Goal: Task Accomplishment & Management: Use online tool/utility

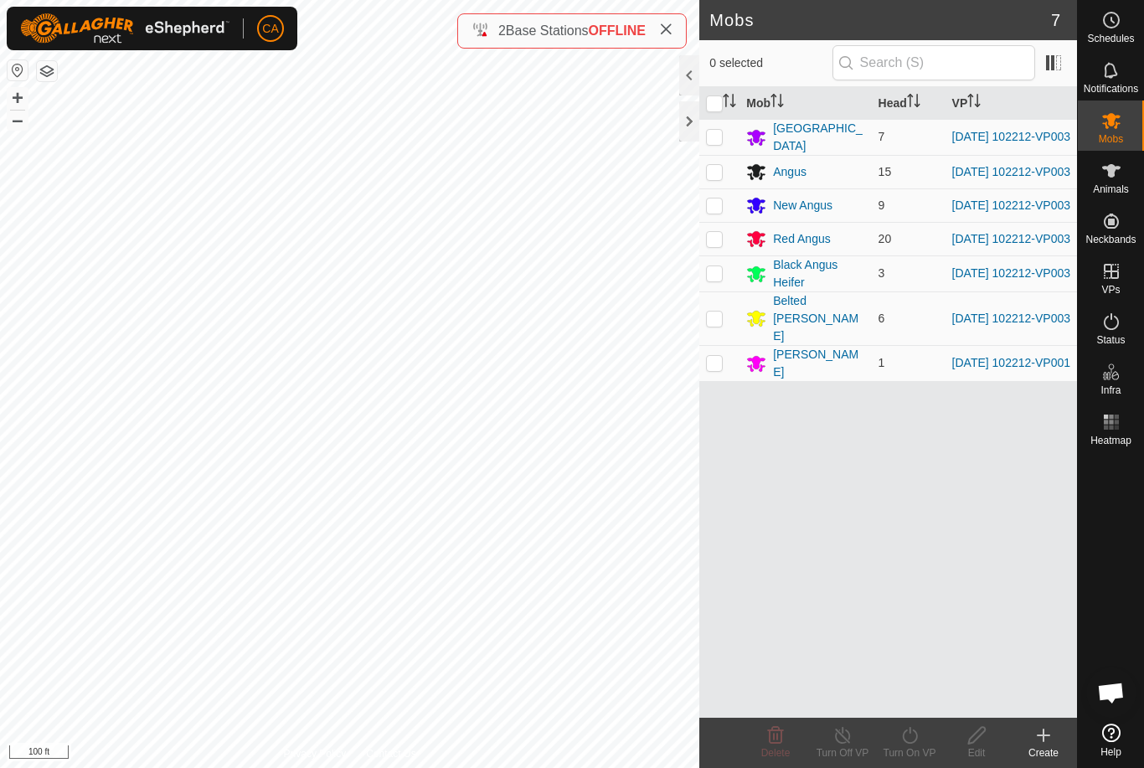
click at [712, 102] on input "checkbox" at bounding box center [714, 103] width 17 height 17
checkbox input "true"
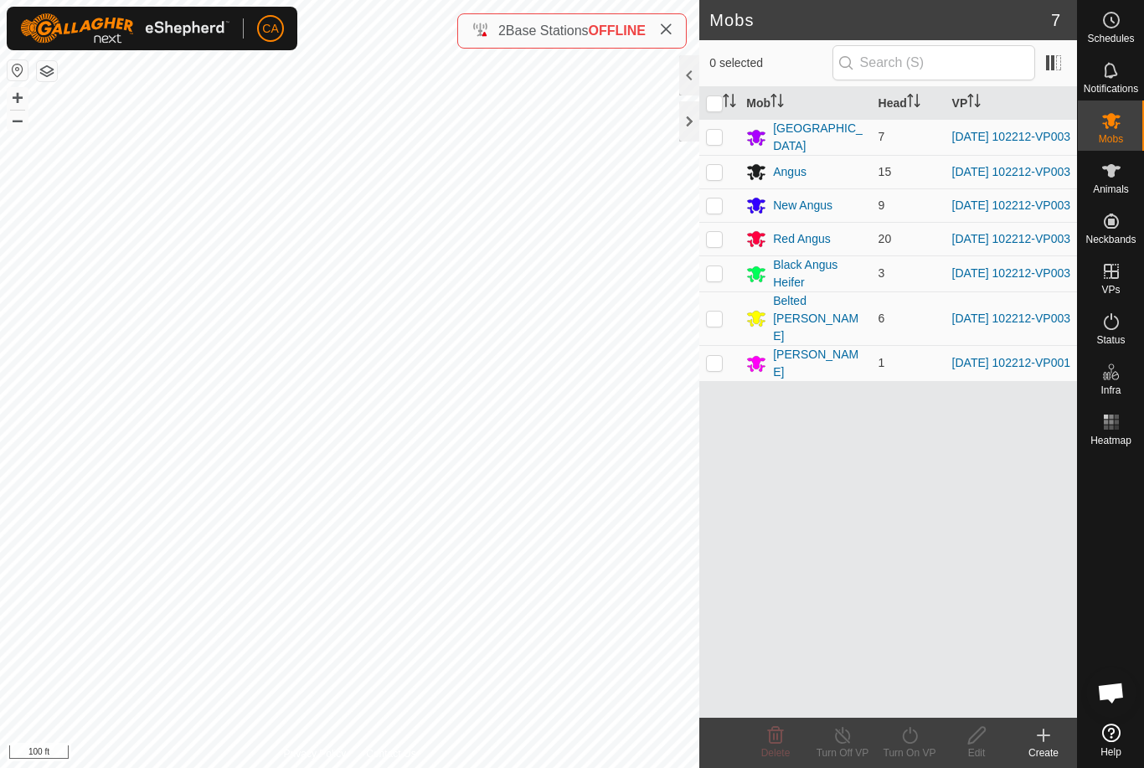
checkbox input "true"
click at [915, 754] on div "Turn On VP" at bounding box center [909, 752] width 67 height 15
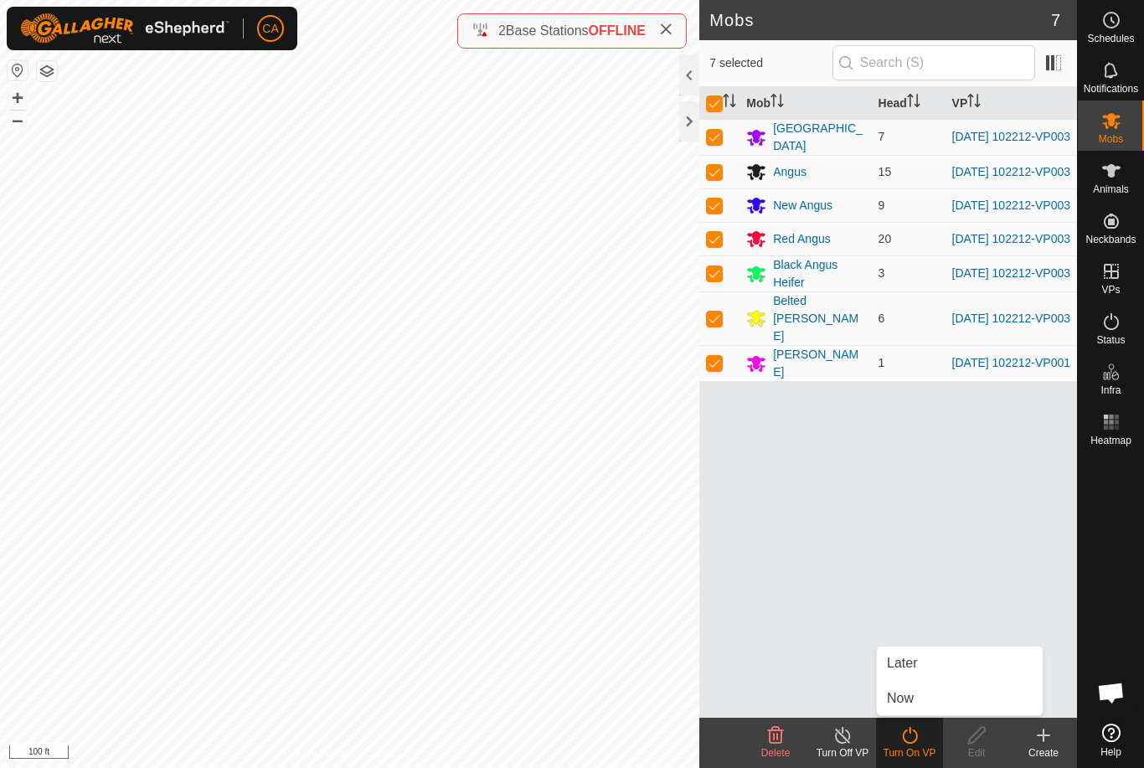
click at [934, 695] on link "Now" at bounding box center [960, 699] width 166 height 34
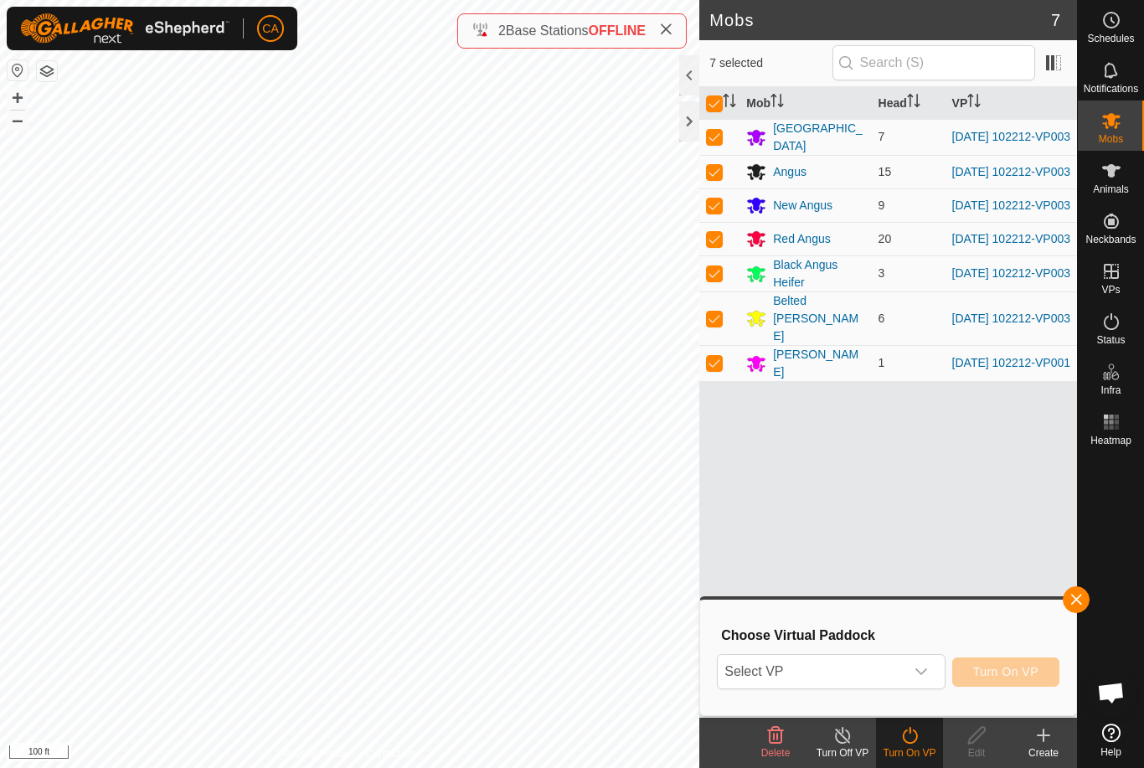
click at [882, 674] on span "Select VP" at bounding box center [811, 672] width 186 height 34
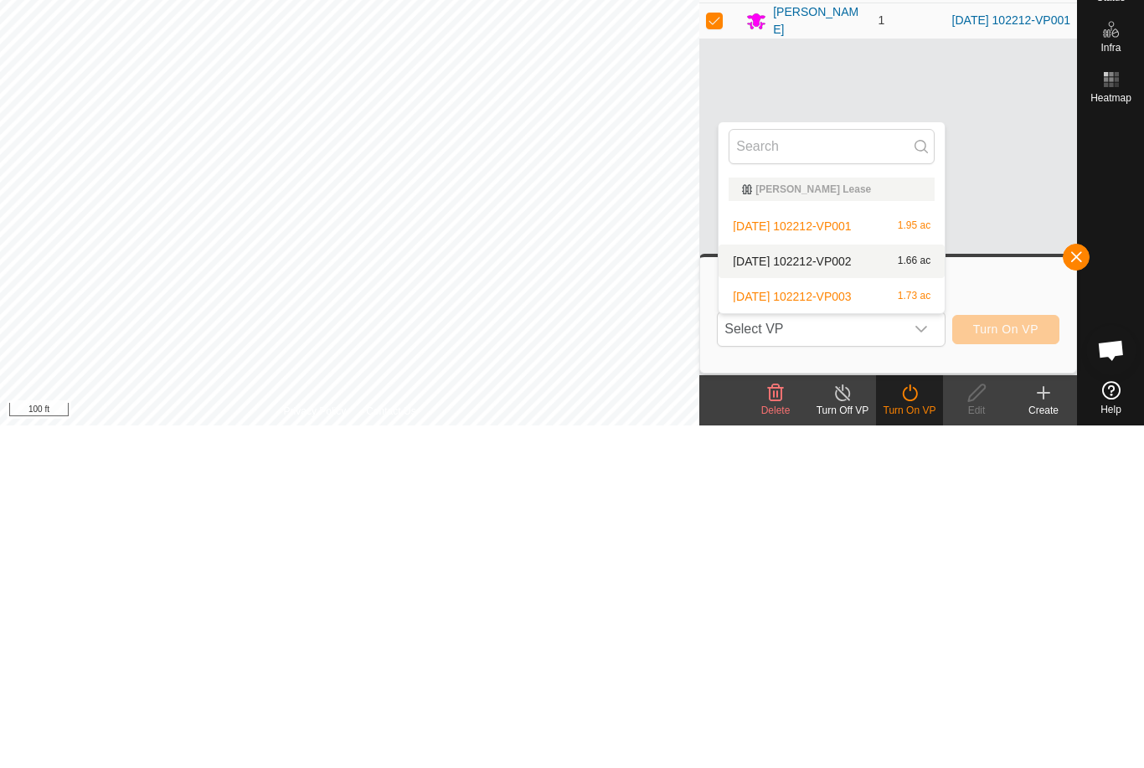
click at [812, 598] on span "[DATE] 102212-VP002" at bounding box center [792, 604] width 118 height 12
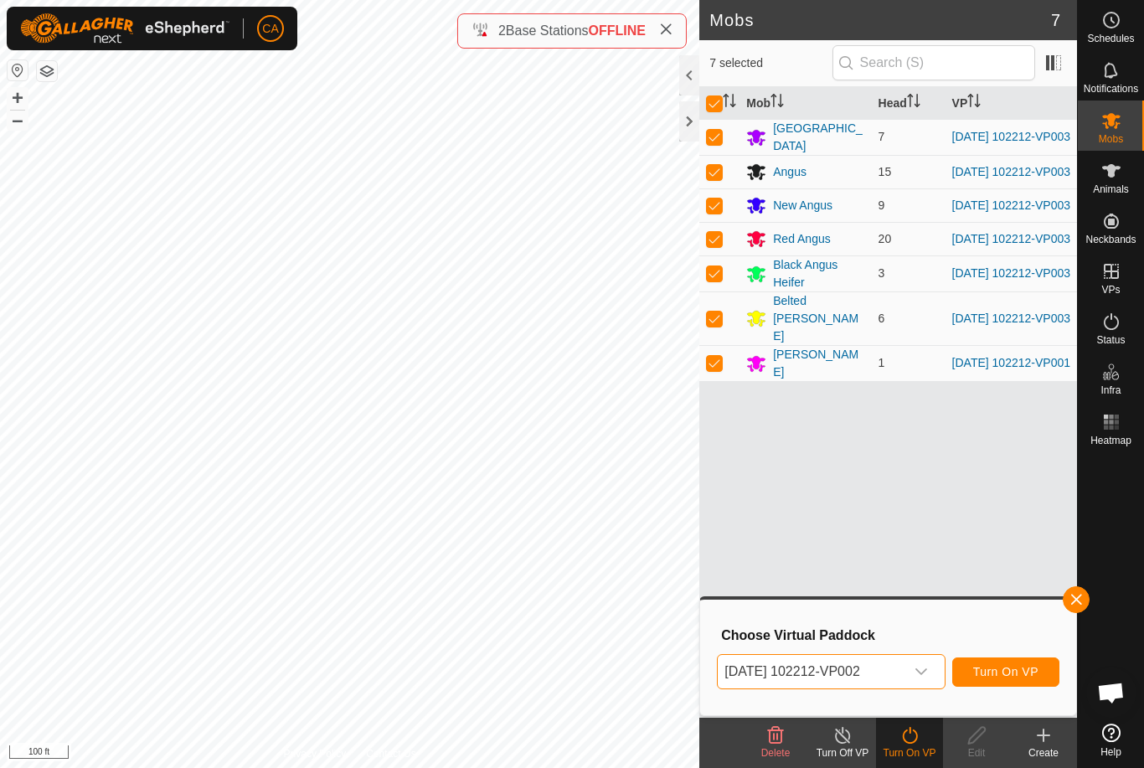
click at [1021, 668] on span "Turn On VP" at bounding box center [1005, 671] width 65 height 13
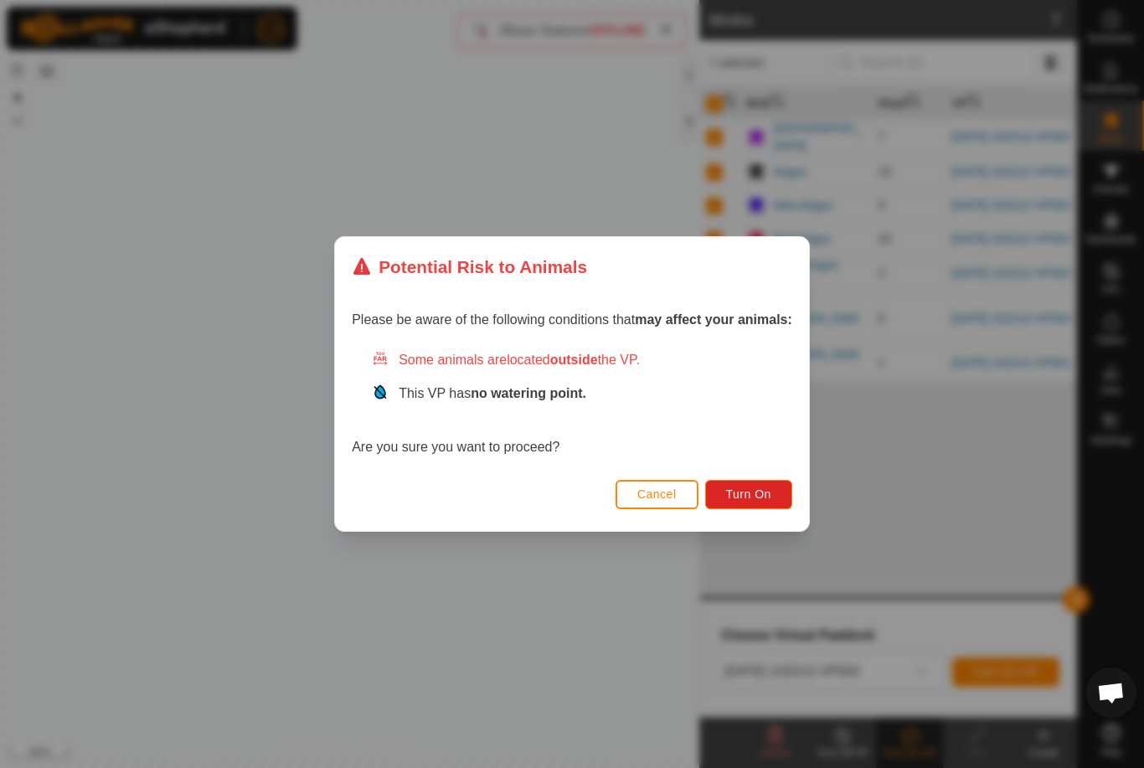
click at [760, 497] on span "Turn On" at bounding box center [748, 493] width 45 height 13
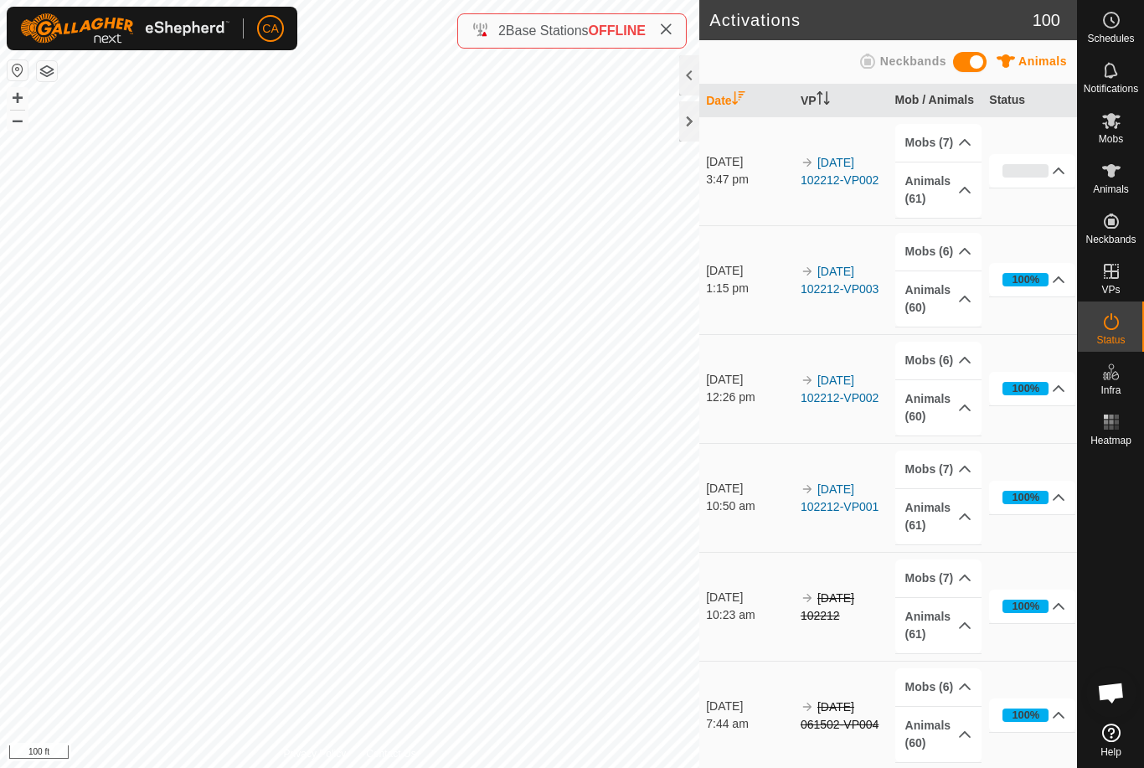
click at [695, 129] on div at bounding box center [689, 121] width 20 height 40
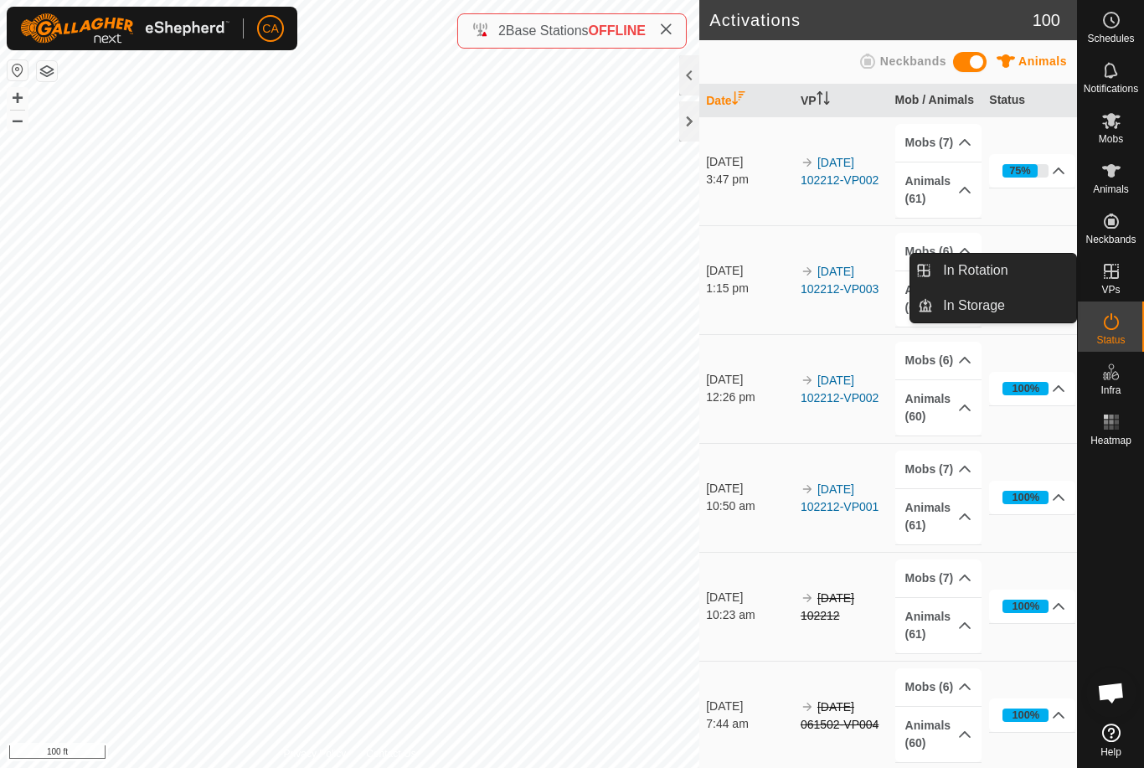
click at [1002, 268] on span "In Rotation" at bounding box center [975, 270] width 64 height 20
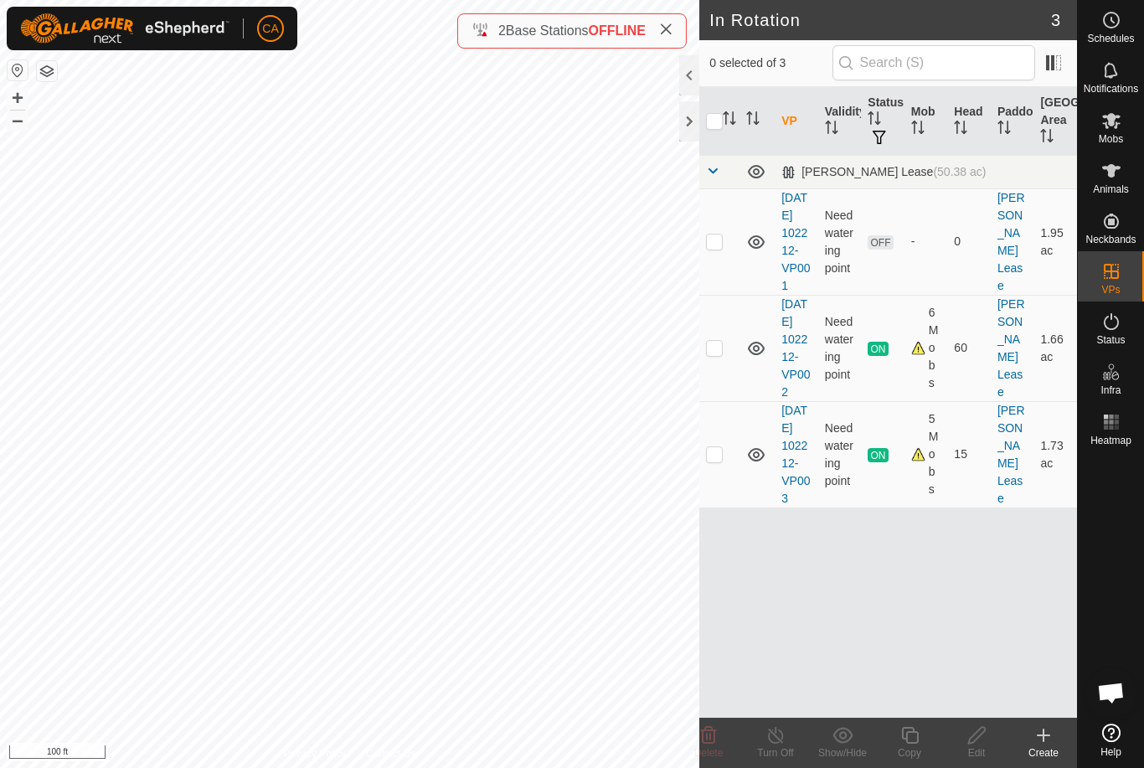
click at [721, 247] on p-checkbox at bounding box center [714, 241] width 17 height 13
click at [716, 747] on span "Delete" at bounding box center [708, 753] width 29 height 12
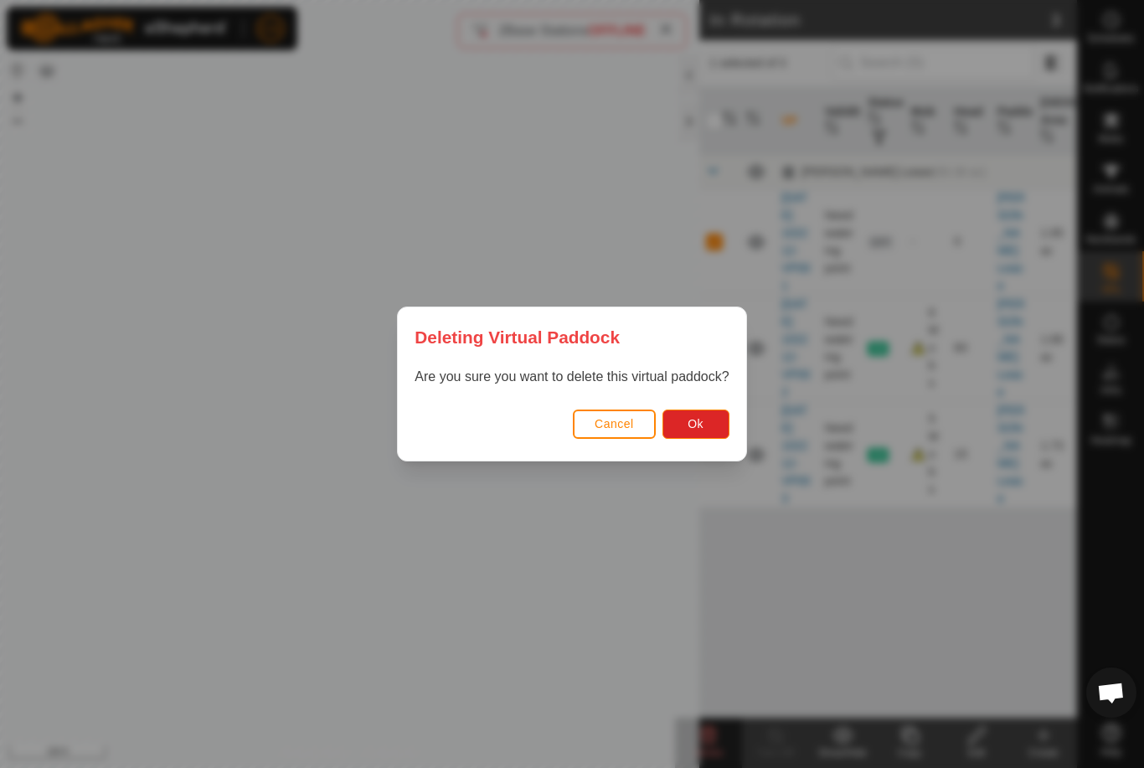
click at [711, 427] on button "Ok" at bounding box center [696, 424] width 67 height 29
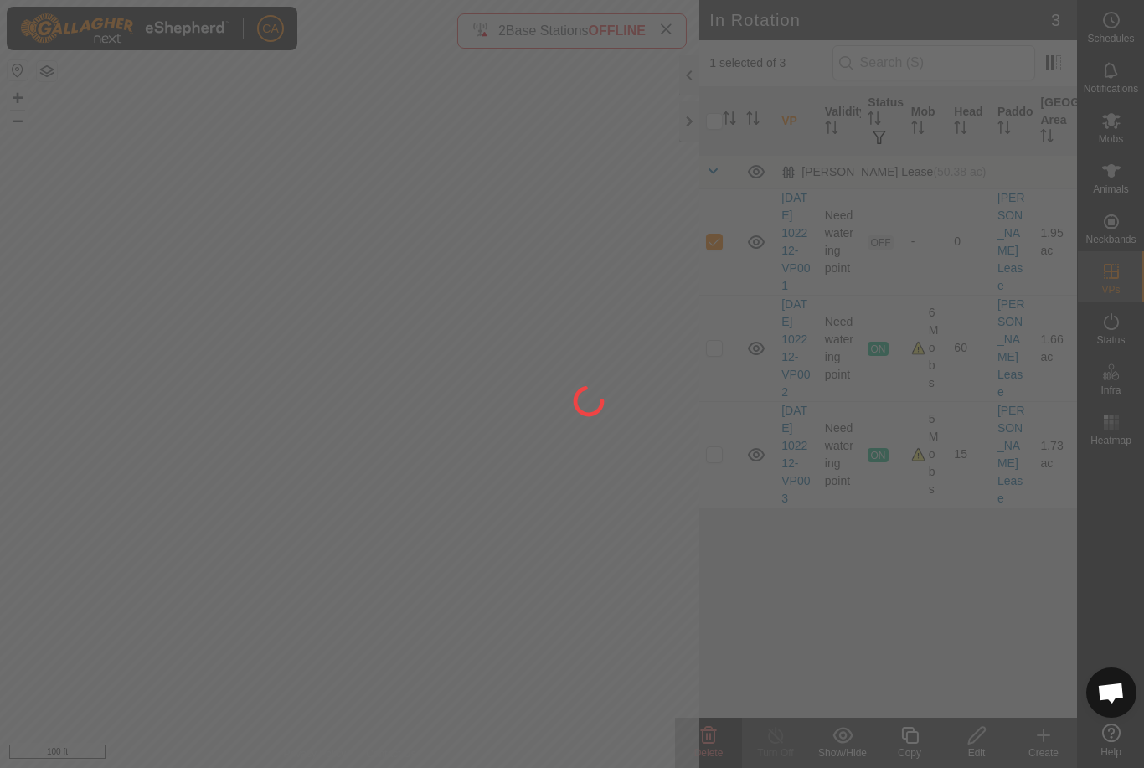
checkbox input "false"
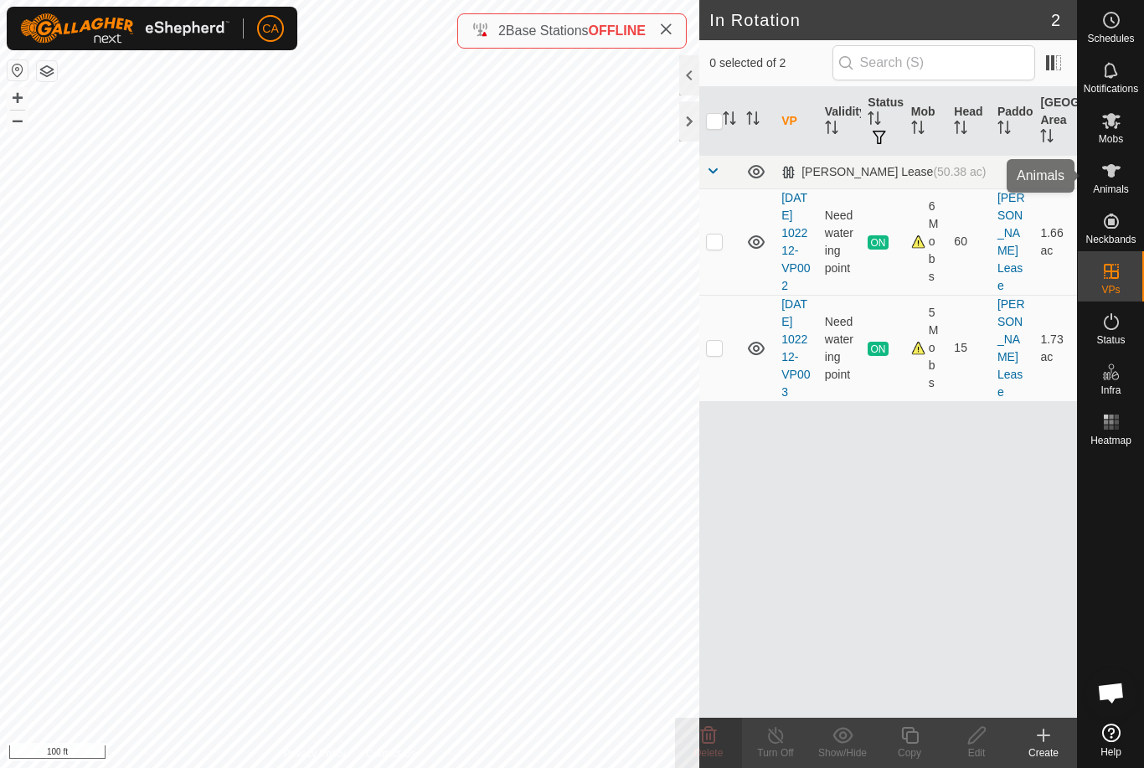
click at [1116, 176] on icon at bounding box center [1111, 171] width 20 height 20
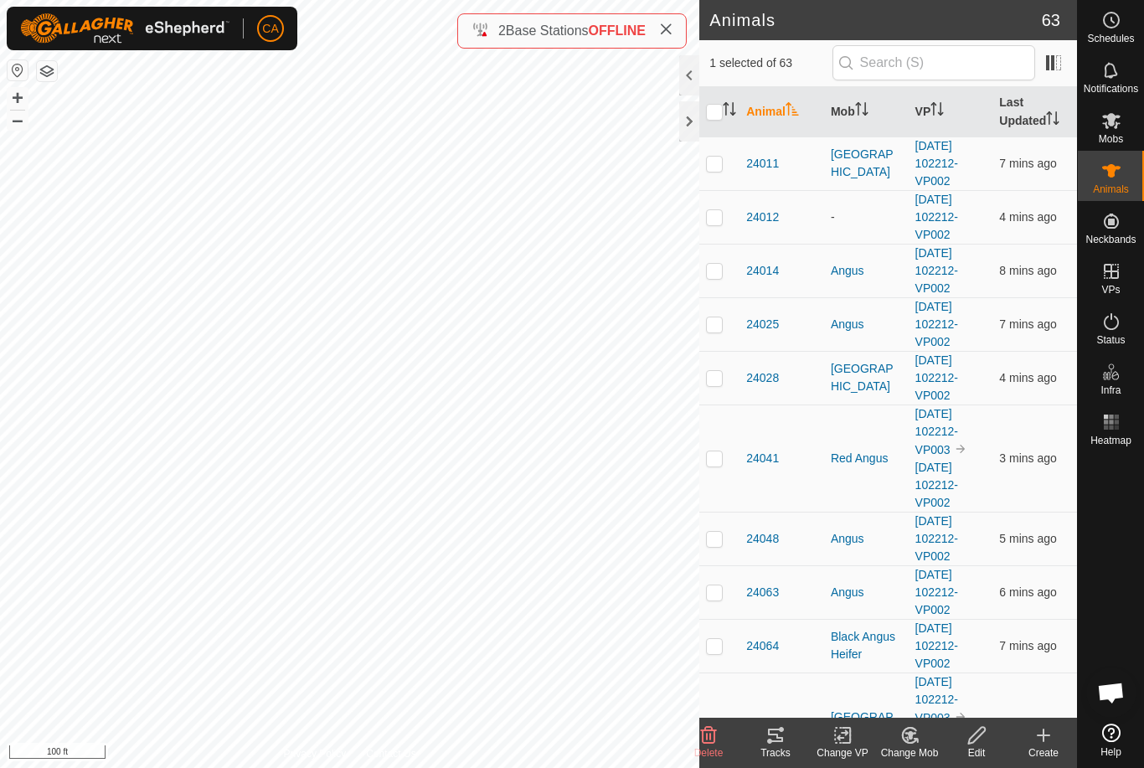
checkbox input "true"
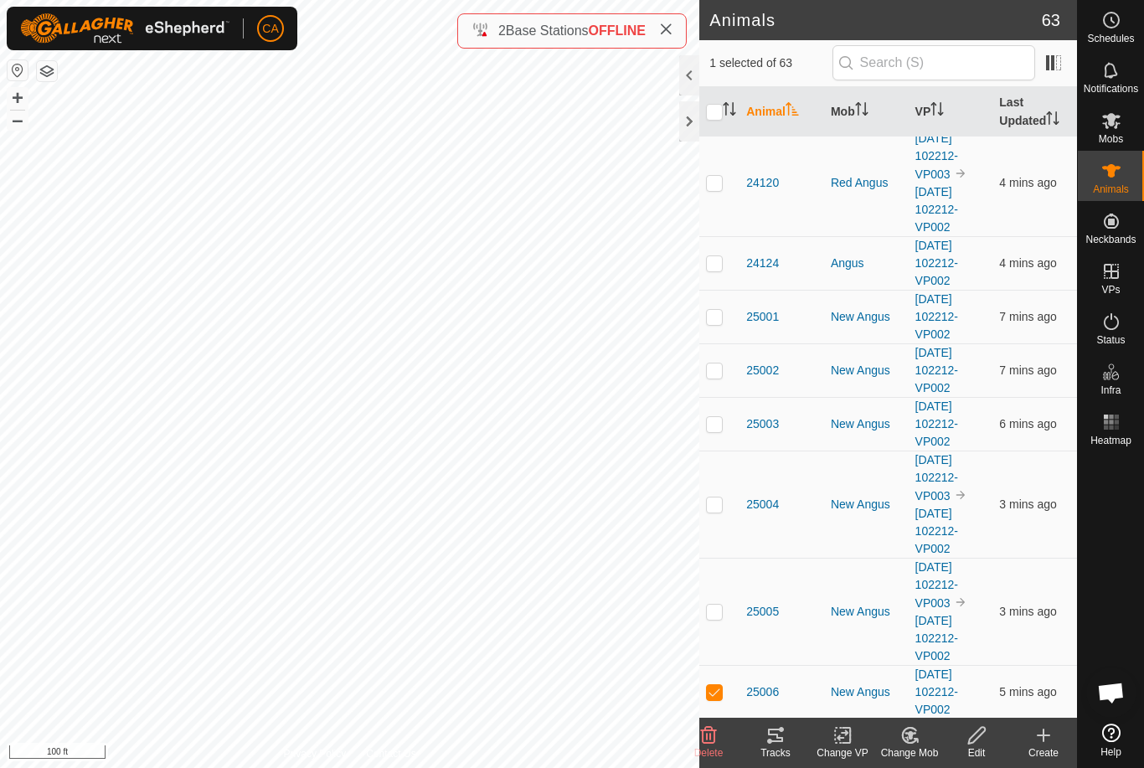
scroll to position [2132, 0]
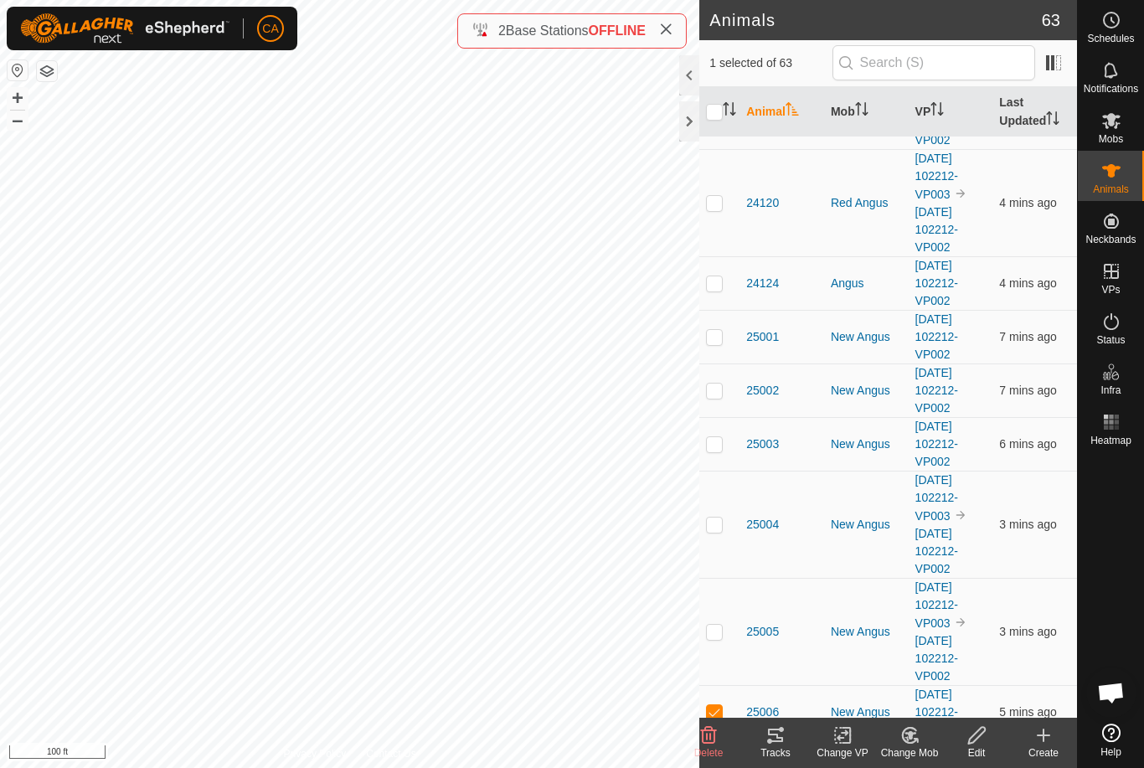
click at [719, 449] on p-checkbox at bounding box center [714, 443] width 17 height 13
click at [722, 450] on p-checkbox at bounding box center [714, 443] width 17 height 13
checkbox input "false"
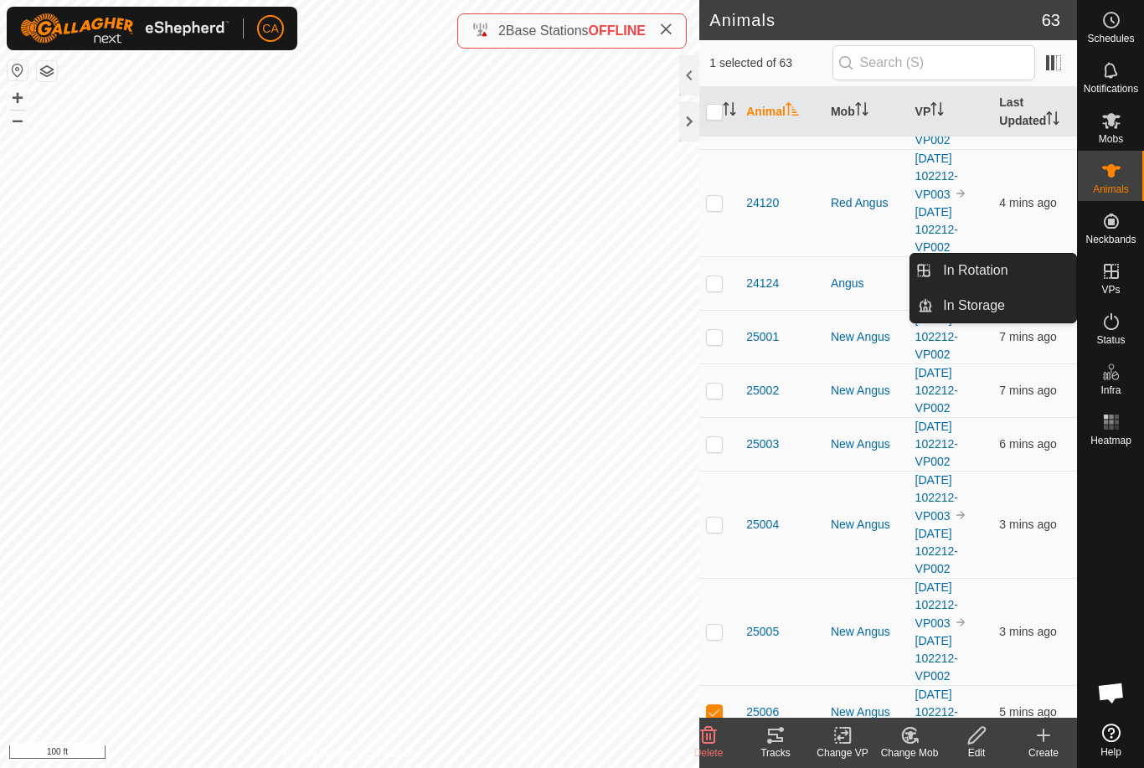
click at [1018, 271] on link "In Rotation" at bounding box center [1004, 271] width 143 height 34
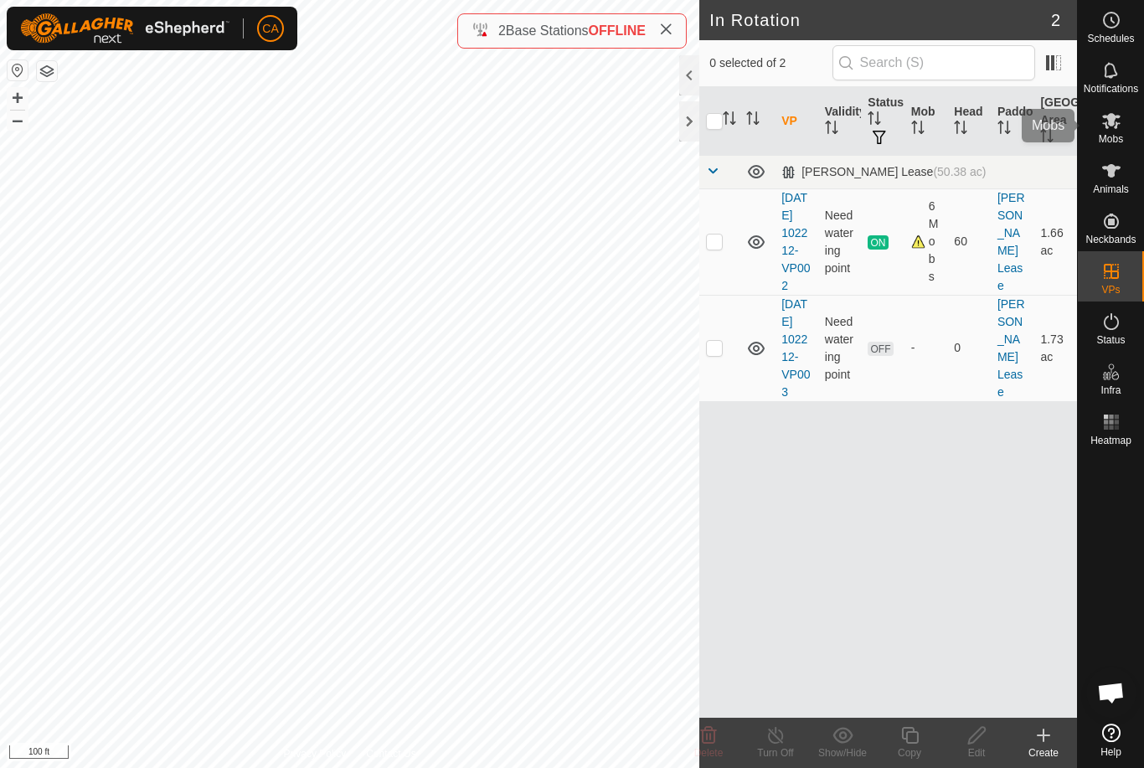
click at [1116, 134] on span "Mobs" at bounding box center [1111, 139] width 24 height 10
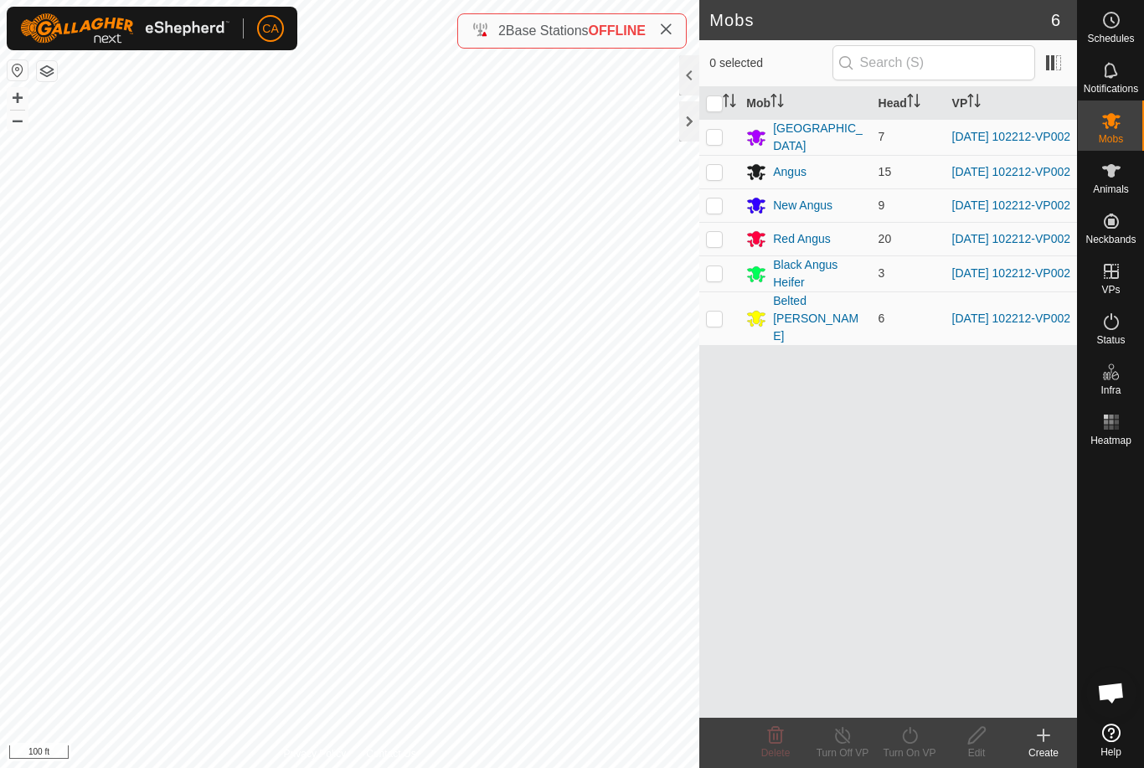
click at [714, 102] on input "checkbox" at bounding box center [714, 103] width 17 height 17
checkbox input "true"
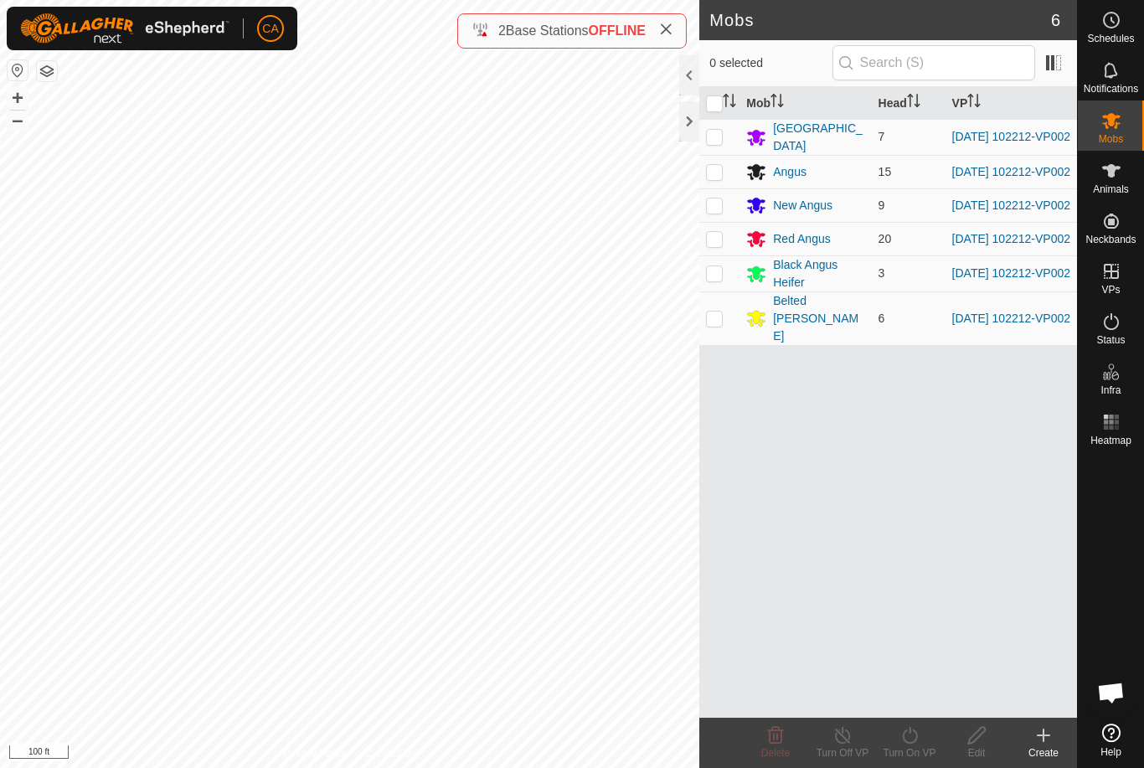
checkbox input "true"
click at [910, 746] on div "Turn On VP" at bounding box center [909, 752] width 67 height 15
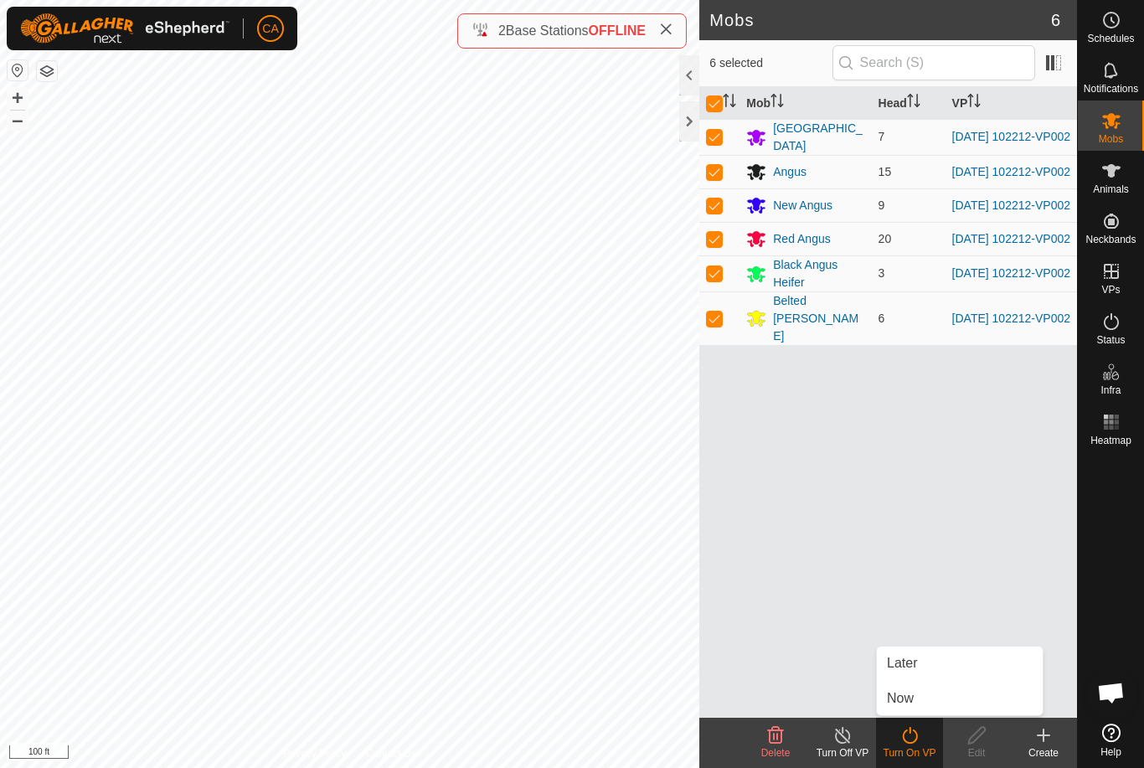
click at [936, 705] on link "Now" at bounding box center [960, 699] width 166 height 34
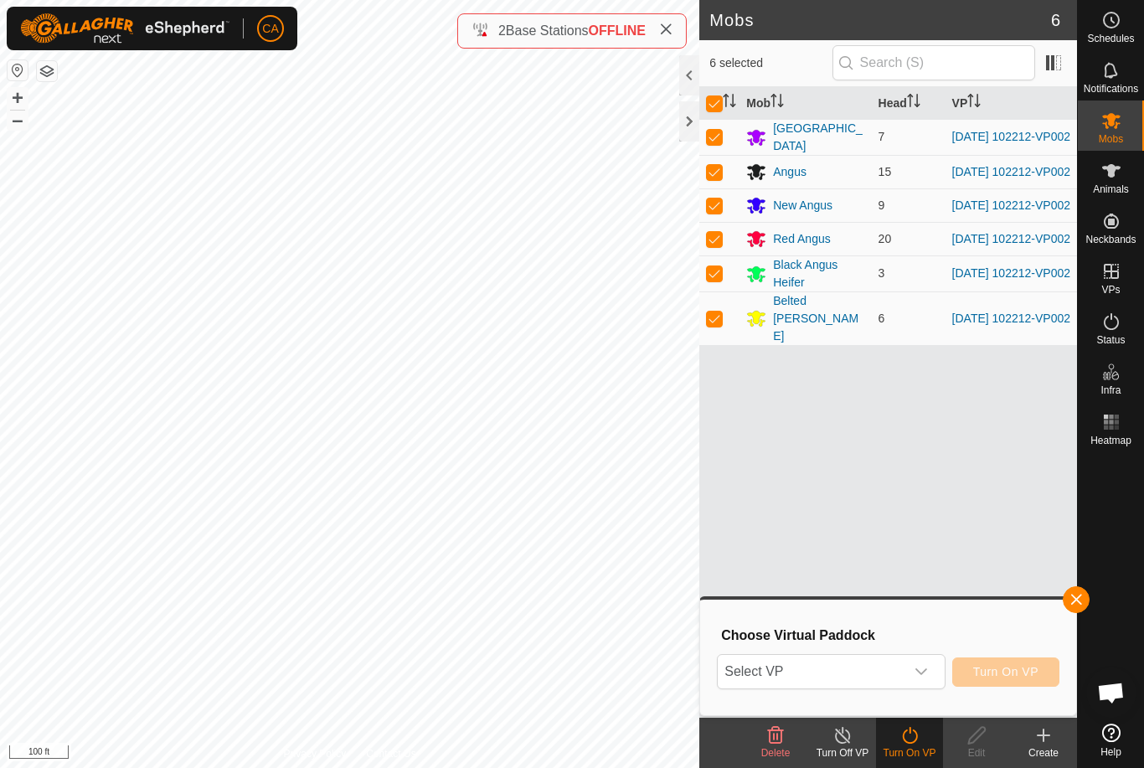
click at [921, 683] on div "dropdown trigger" at bounding box center [922, 672] width 34 height 34
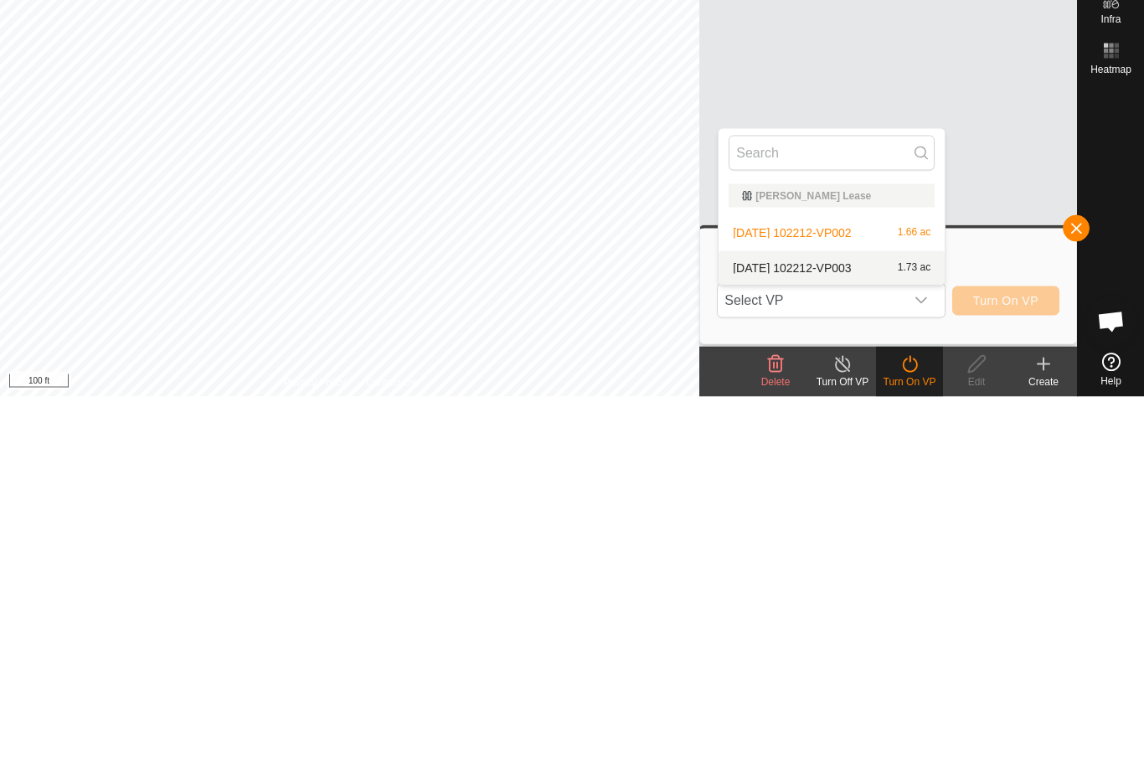
click at [851, 633] on span "[DATE] 102212-VP003" at bounding box center [792, 639] width 118 height 12
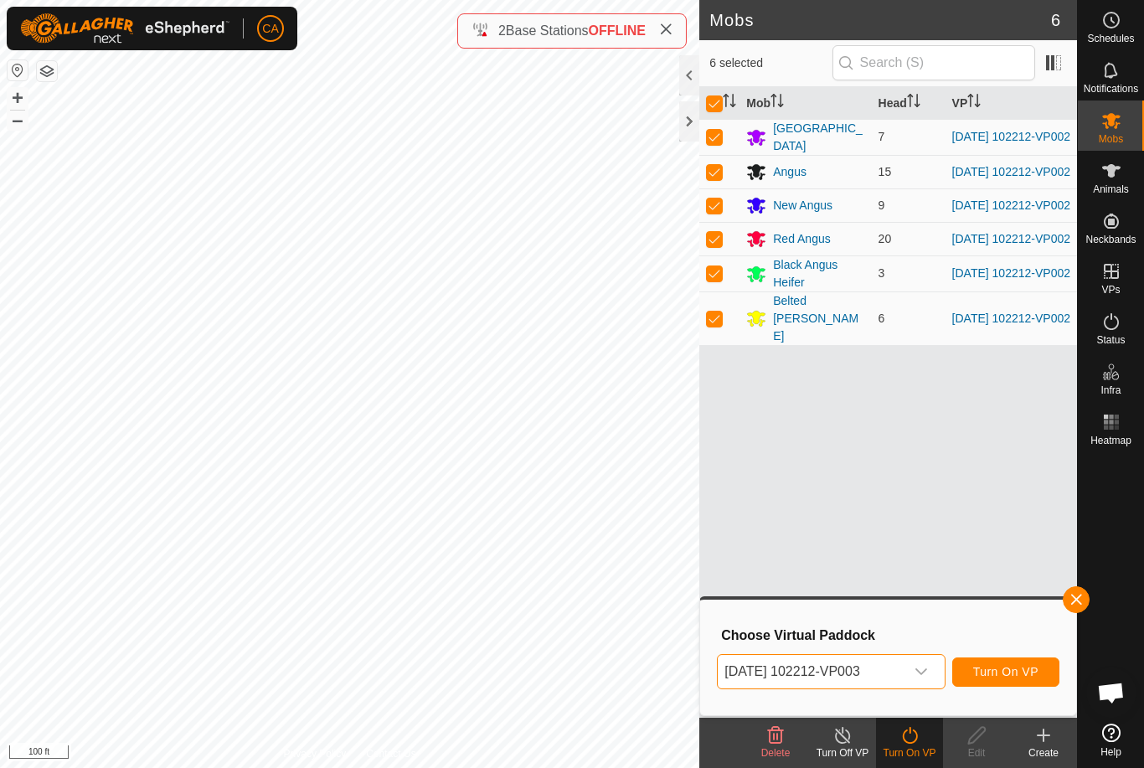
click at [1008, 673] on span "Turn On VP" at bounding box center [1005, 671] width 65 height 13
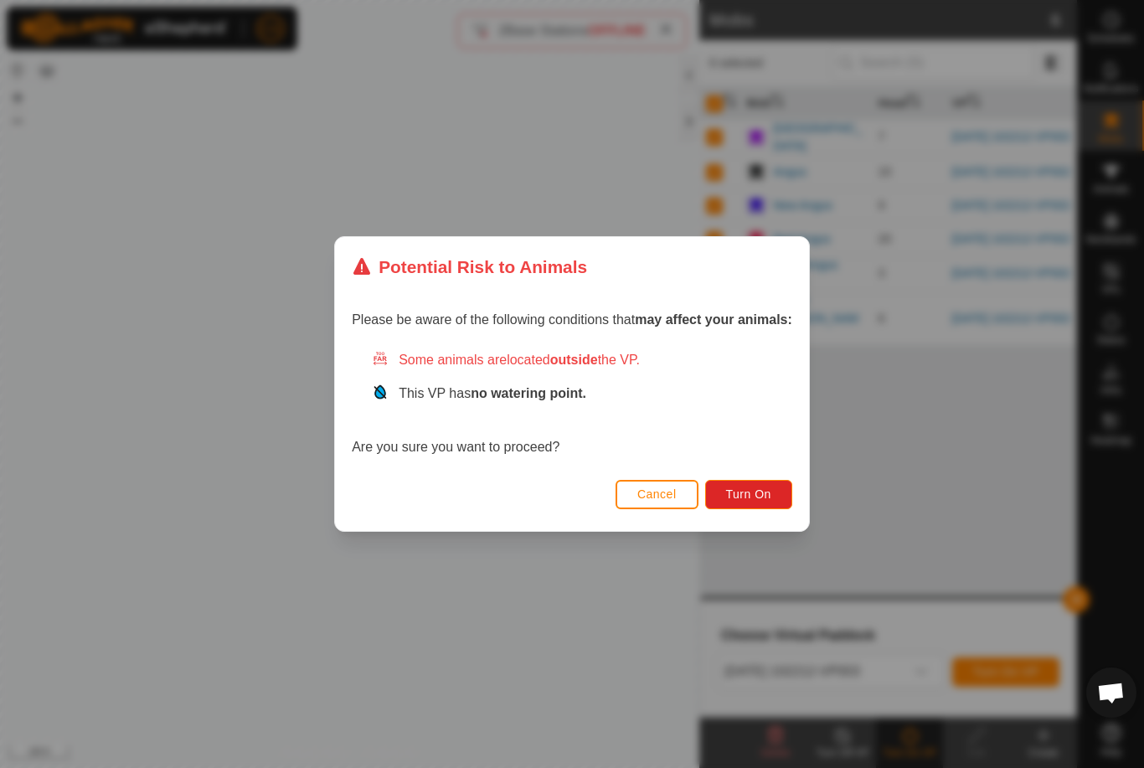
click at [752, 507] on button "Turn On" at bounding box center [748, 494] width 87 height 29
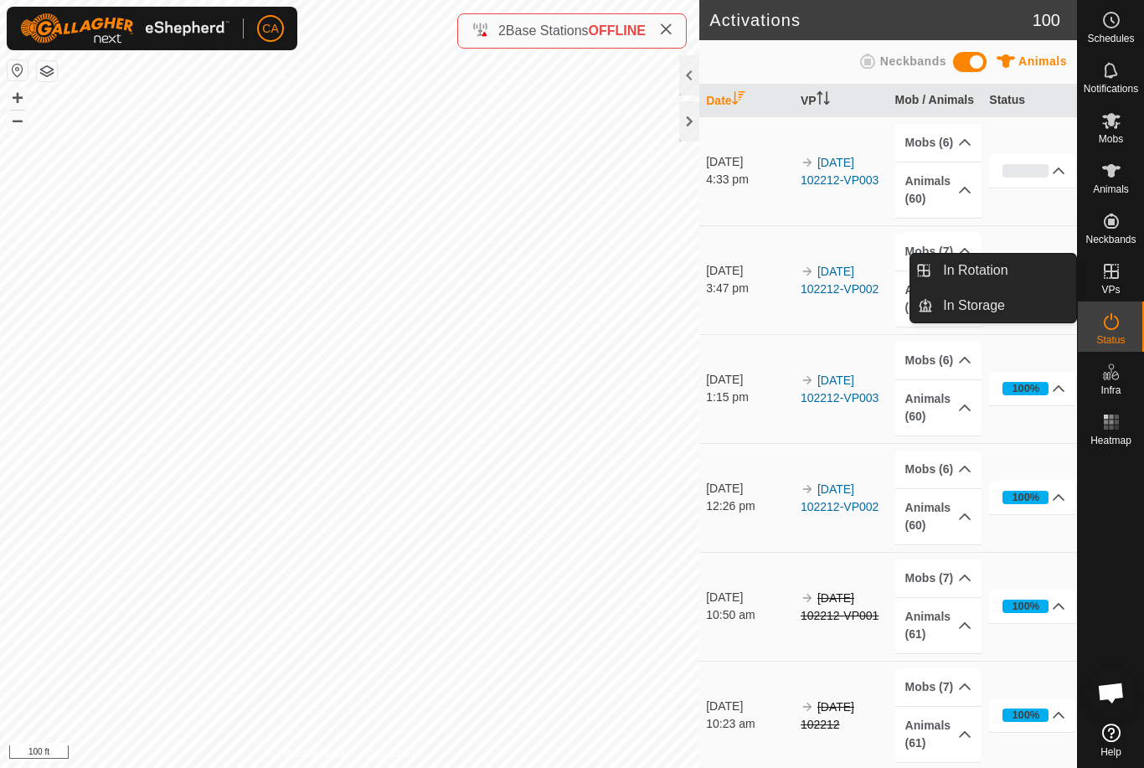
click at [990, 263] on span "In Rotation" at bounding box center [975, 270] width 64 height 20
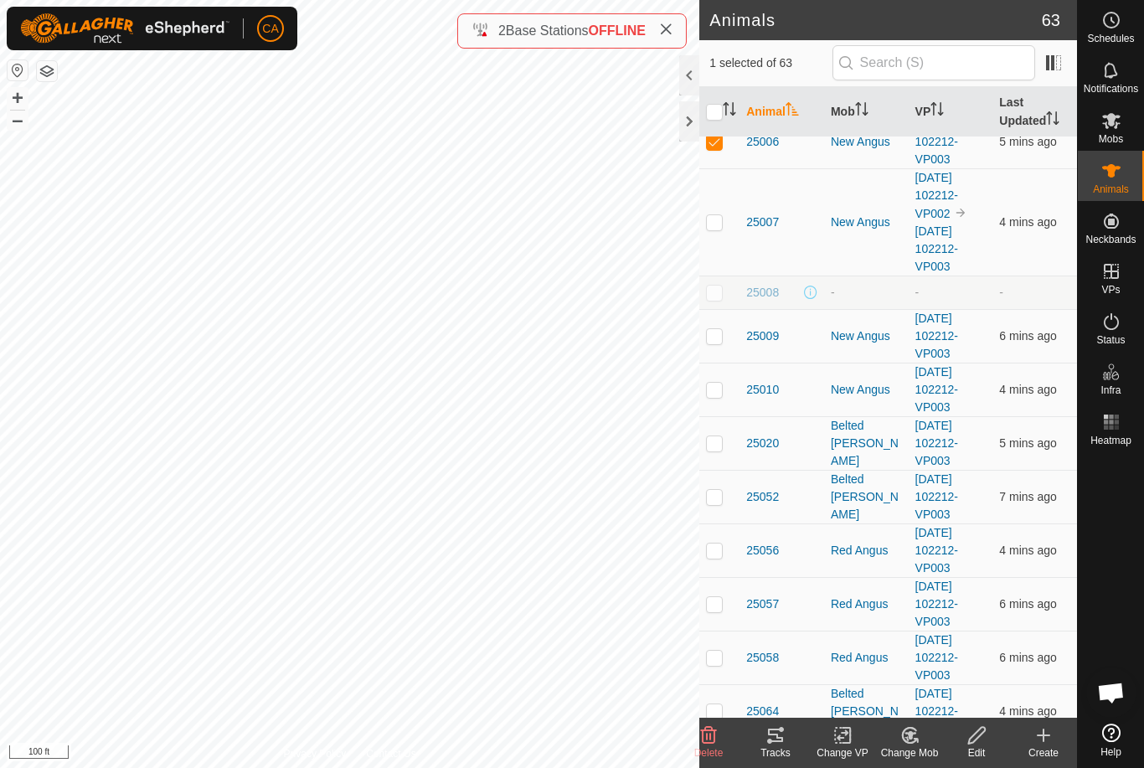
scroll to position [2435, 0]
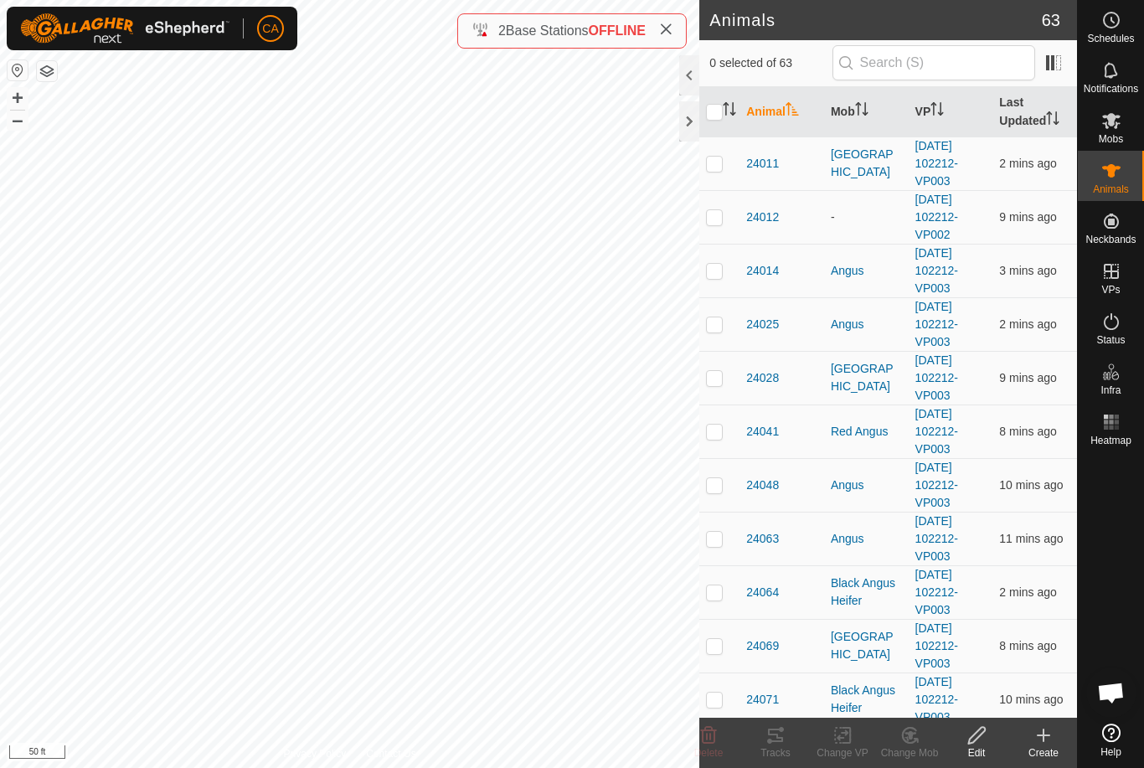
click at [693, 112] on div at bounding box center [689, 121] width 20 height 40
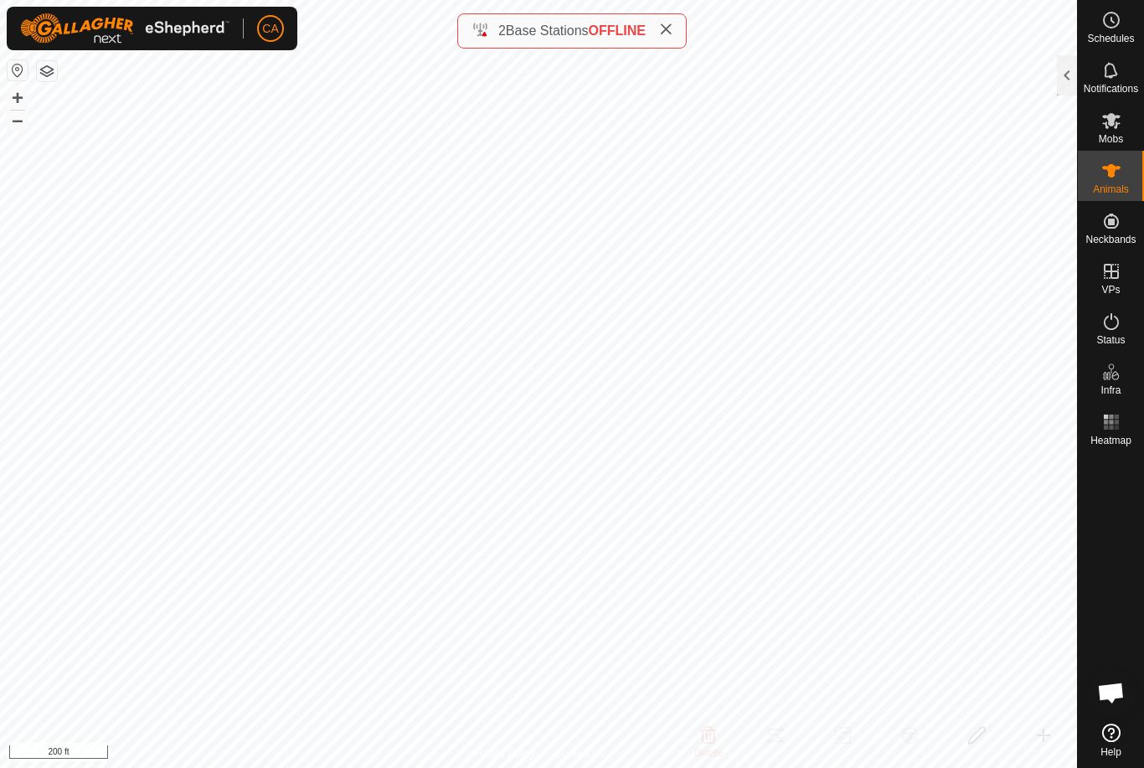
click at [1065, 81] on div at bounding box center [1067, 75] width 20 height 40
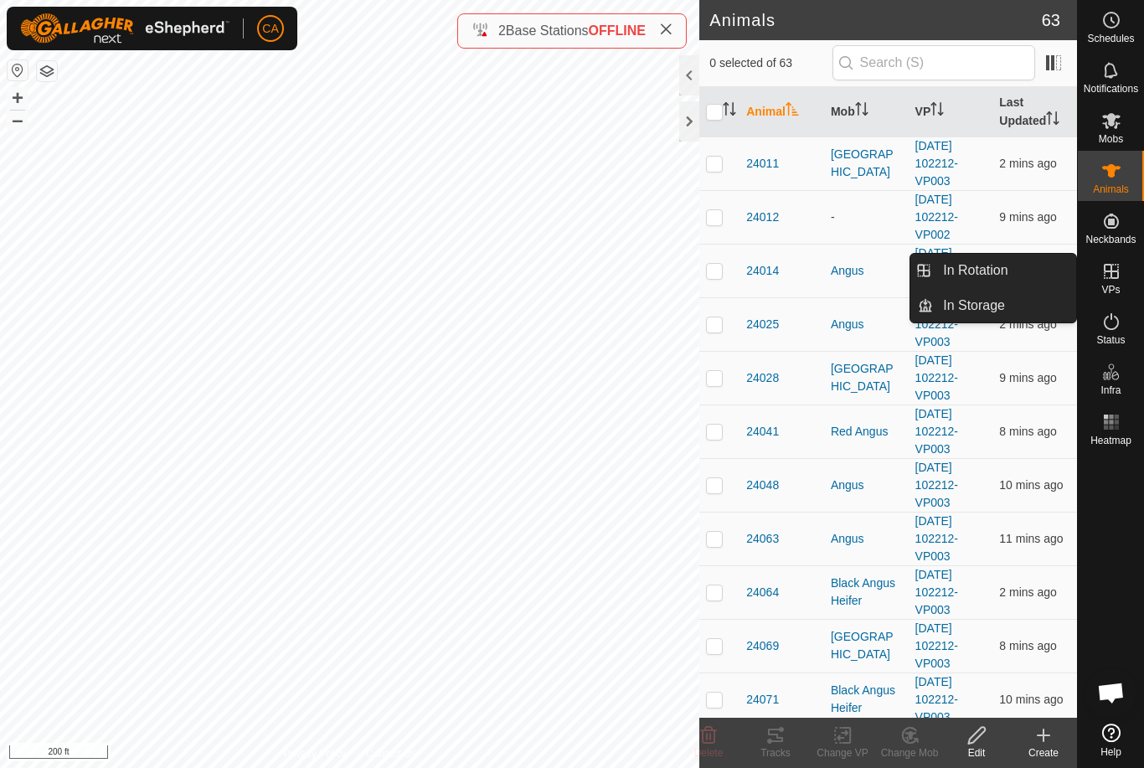
click at [1018, 273] on link "In Rotation" at bounding box center [1004, 271] width 143 height 34
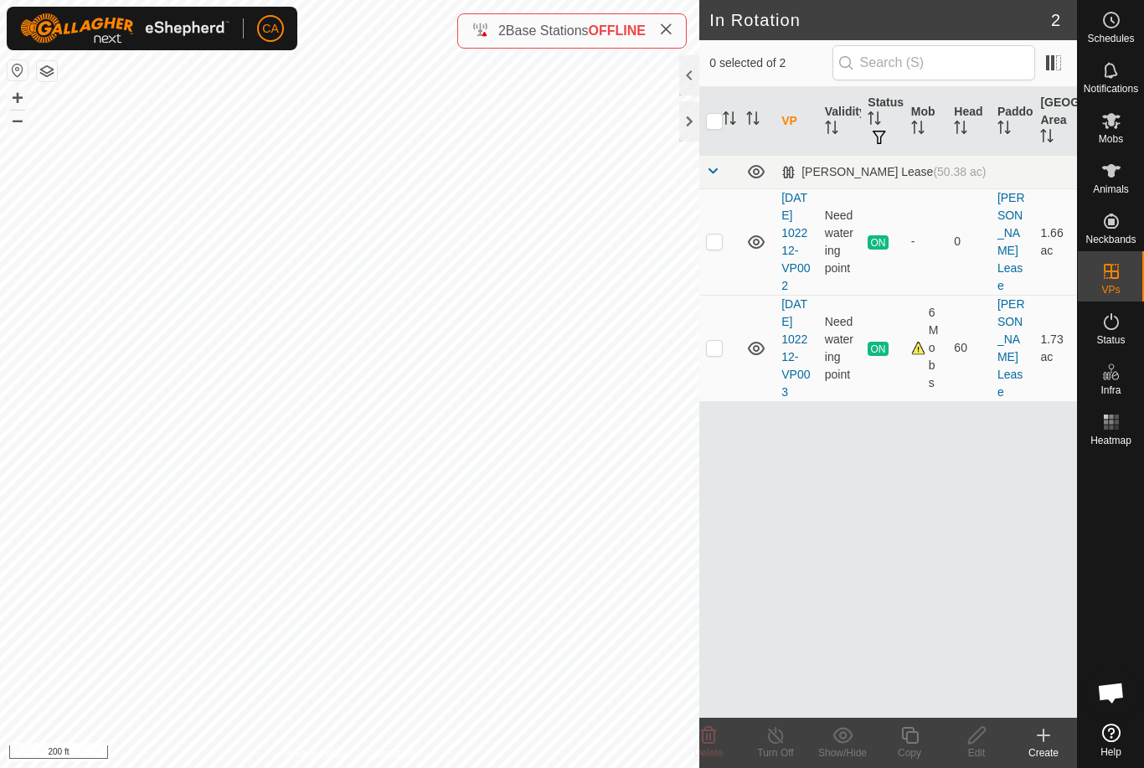
click at [718, 248] on p-checkbox at bounding box center [714, 241] width 17 height 13
click at [717, 248] on p-checkbox at bounding box center [714, 241] width 17 height 13
checkbox input "false"
click at [714, 248] on p-checkbox at bounding box center [714, 241] width 17 height 13
click at [719, 248] on p-checkbox at bounding box center [714, 241] width 17 height 13
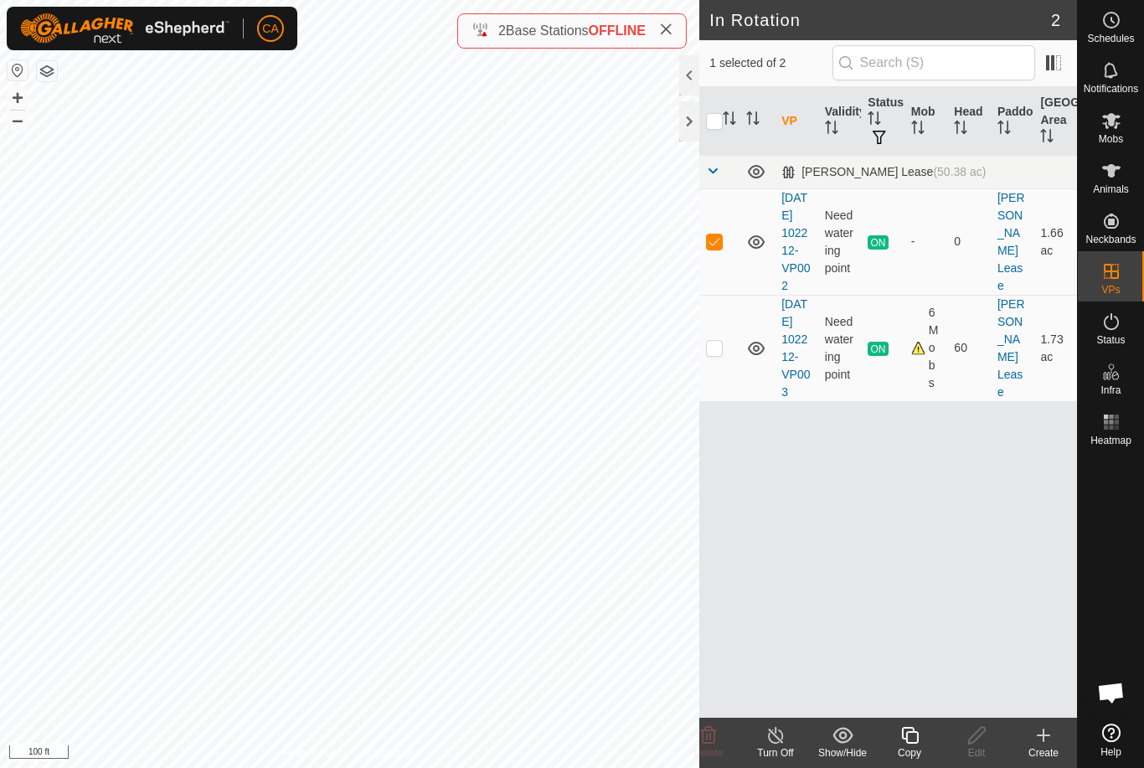
checkbox input "false"
click at [760, 249] on icon at bounding box center [756, 241] width 17 height 13
